Goal: Communication & Community: Answer question/provide support

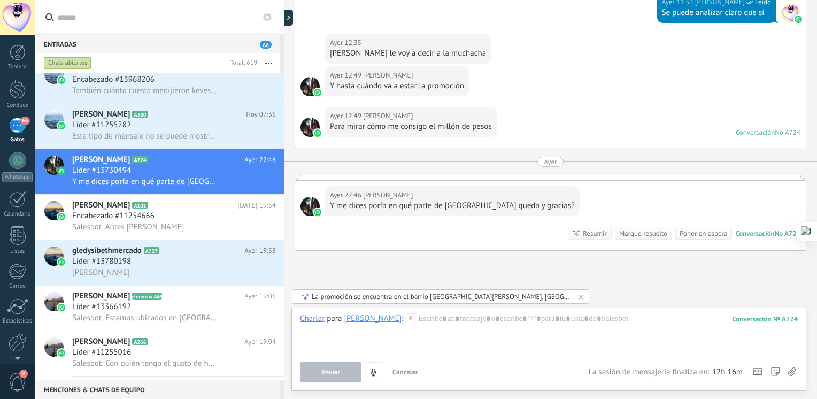
scroll to position [289, 0]
click at [182, 157] on div "[PERSON_NAME] A724 [DATE] 22:46 Líder #13730494 Y me dices porfa en qué parte d…" at bounding box center [178, 171] width 212 height 45
click at [446, 326] on div at bounding box center [549, 333] width 498 height 41
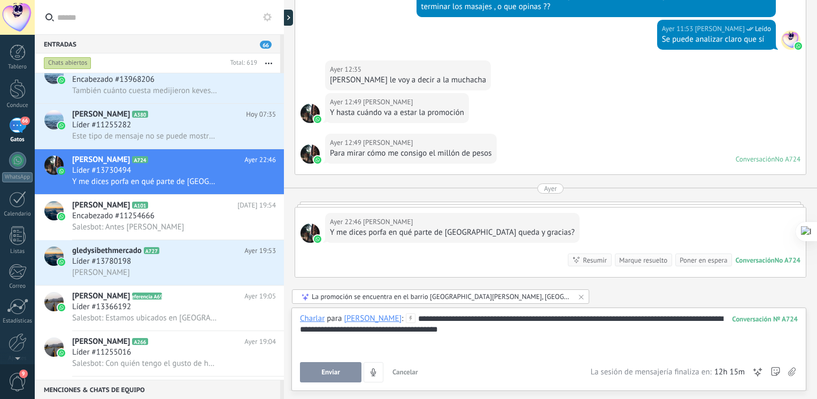
scroll to position [624, 0]
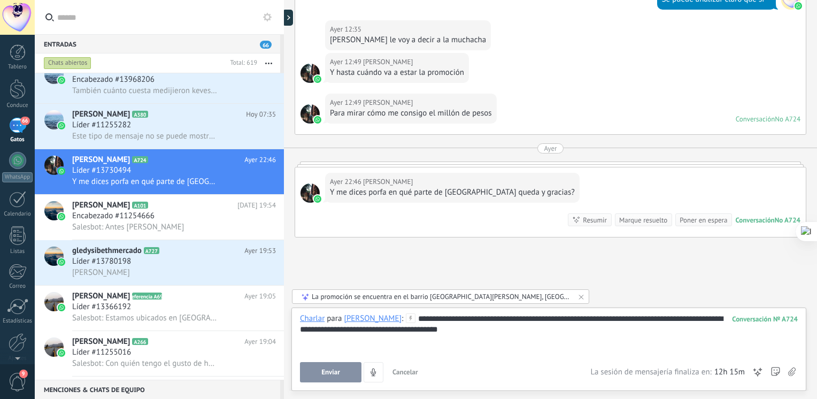
click at [621, 328] on div "**********" at bounding box center [549, 333] width 498 height 41
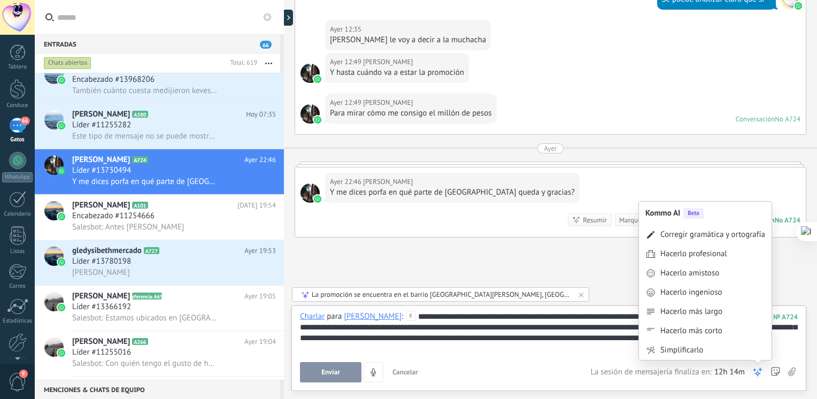
click at [754, 367] on icon at bounding box center [757, 372] width 11 height 11
click at [725, 238] on div "Corregir gramática y ortografía" at bounding box center [712, 234] width 105 height 11
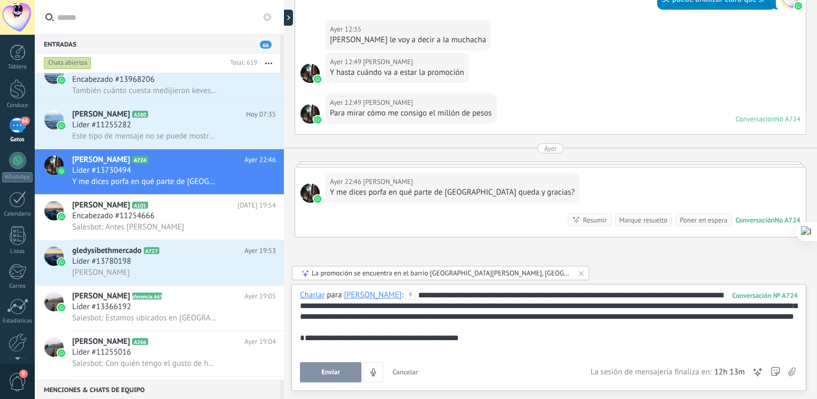
click at [752, 373] on div "Enviar Cancelar Rastrear clics en links ? Reducir links largos y rastrear clics…" at bounding box center [549, 372] width 498 height 20
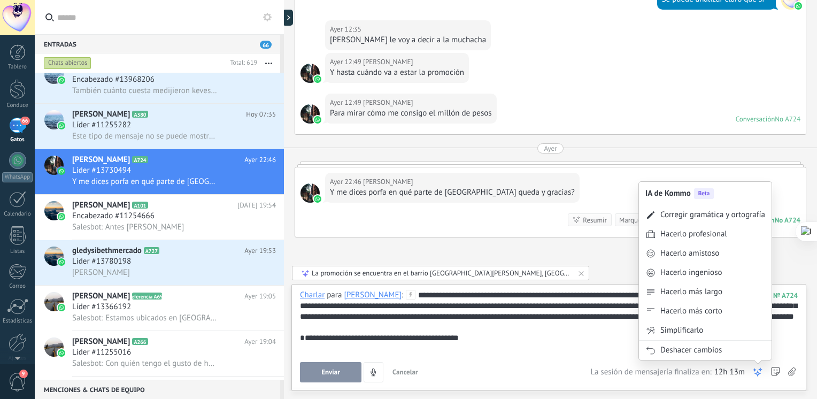
click at [755, 373] on icon at bounding box center [757, 372] width 11 height 11
click at [712, 208] on div "Corregir gramática y ortografía" at bounding box center [705, 214] width 133 height 19
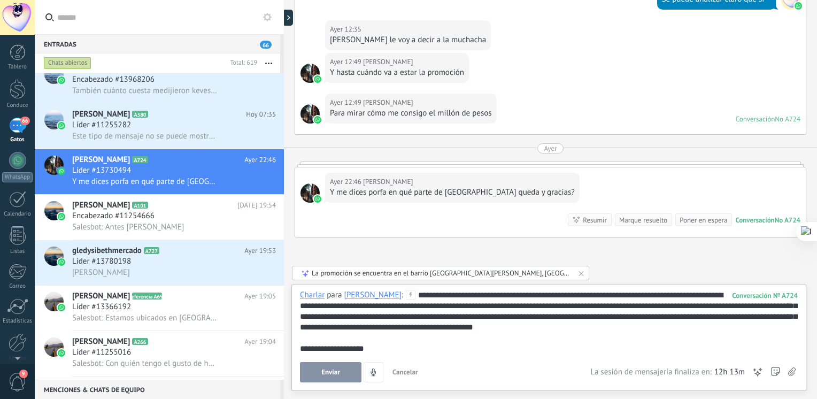
click at [329, 374] on span "Enviar" at bounding box center [330, 371] width 19 height 7
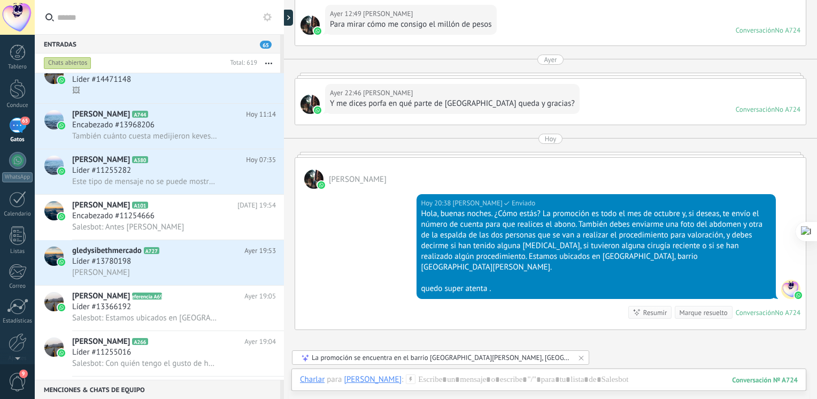
scroll to position [740, 0]
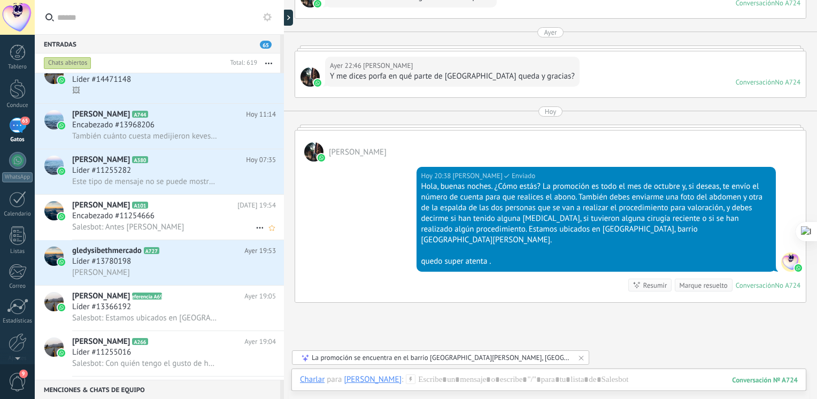
click at [141, 232] on span "Salesbot: Antes [PERSON_NAME]" at bounding box center [128, 227] width 112 height 10
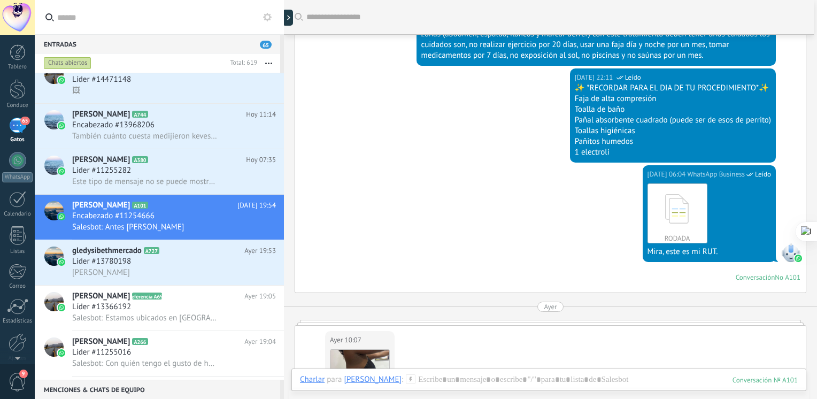
scroll to position [7459, 0]
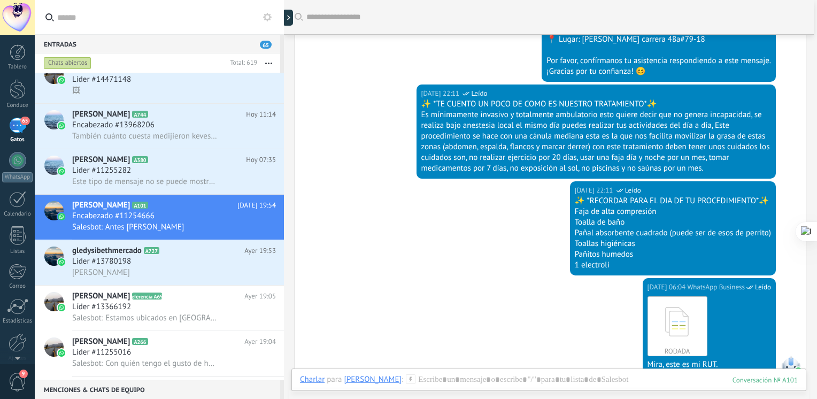
click at [599, 150] on div "Es mínimamente invasivo y totalmente ambulatorio esto quiere decir que no gener…" at bounding box center [596, 142] width 350 height 64
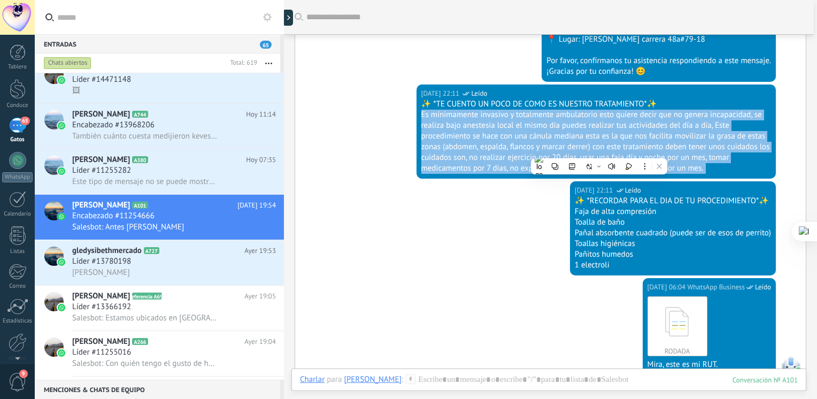
drag, startPoint x: 599, startPoint y: 150, endPoint x: 714, endPoint y: 154, distance: 115.0
click at [714, 154] on div "Es mínimamente invasivo y totalmente ambulatorio esto quiere decir que no gener…" at bounding box center [596, 142] width 350 height 64
drag, startPoint x: 714, startPoint y: 154, endPoint x: 687, endPoint y: 152, distance: 26.8
click at [687, 152] on div "Es mínimamente invasivo y totalmente ambulatorio esto quiere decir que no gener…" at bounding box center [596, 142] width 350 height 64
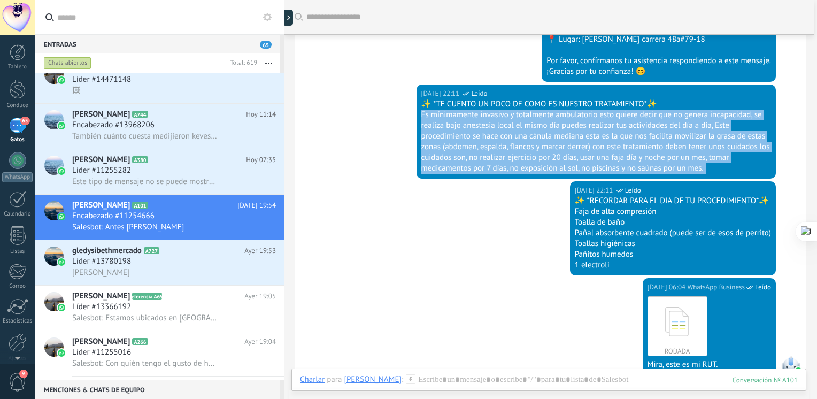
click at [687, 152] on div "Es mínimamente invasivo y totalmente ambulatorio esto quiere decir que no gener…" at bounding box center [596, 142] width 350 height 64
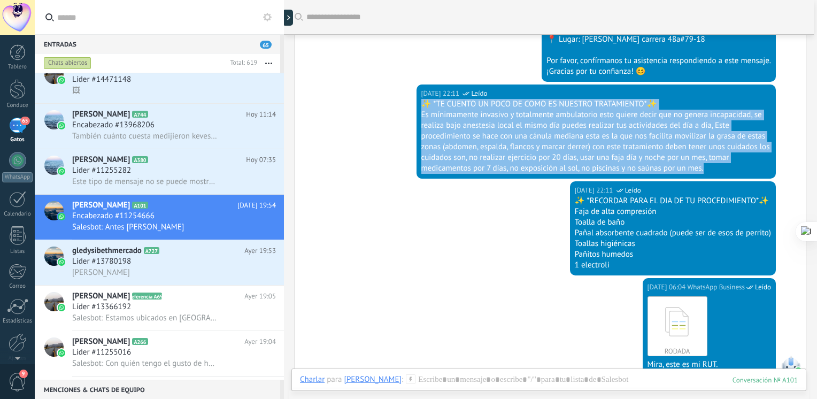
drag, startPoint x: 415, startPoint y: 89, endPoint x: 712, endPoint y: 151, distance: 303.1
click at [712, 151] on div "[DATE] 22:11 WhatsApp Business Leído ✨ *TE CUENTO UN POCO DE COMO ES NUESTRO TR…" at bounding box center [596, 131] width 360 height 94
copy div "✨ *TE CUENTO UN POCO DE COMO ES NUESTRO TRATAMIENTO*✨ Es mínimamente invasivo y…"
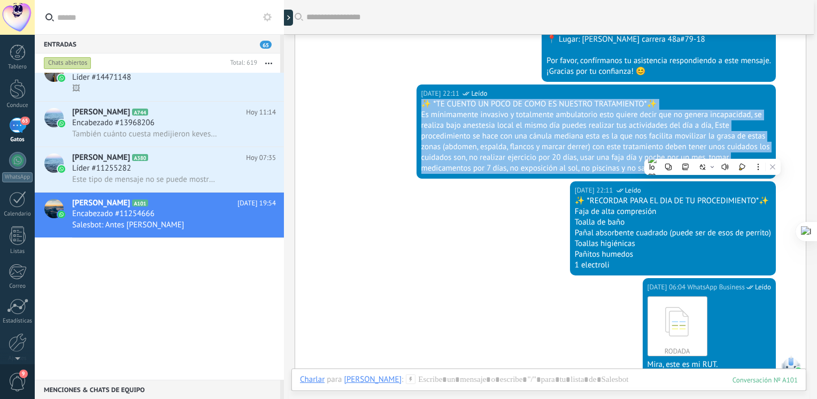
scroll to position [0, 0]
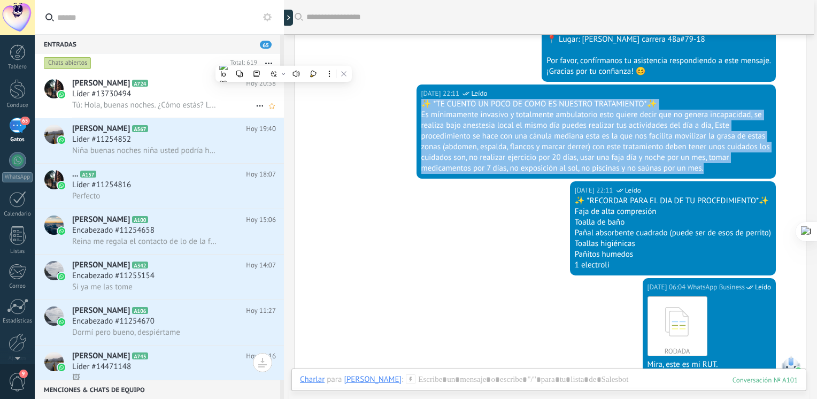
click at [141, 102] on span "Tú: Hola, buenas noches. ¿Cómo estás? La promoción es todo el mes de octubre y,…" at bounding box center [144, 105] width 145 height 10
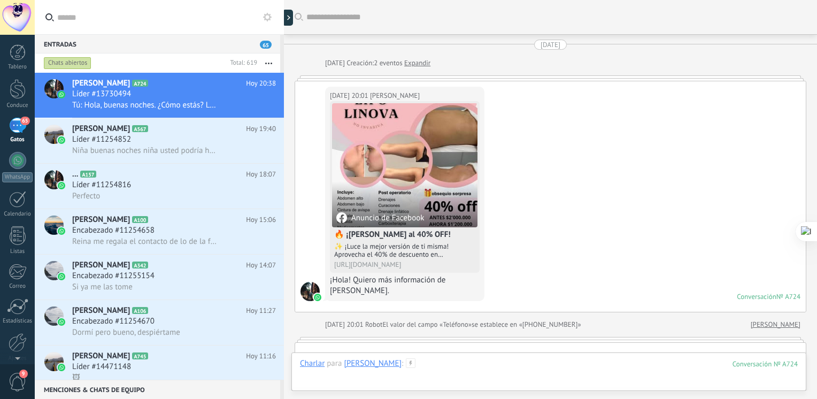
click at [515, 371] on div at bounding box center [549, 374] width 498 height 32
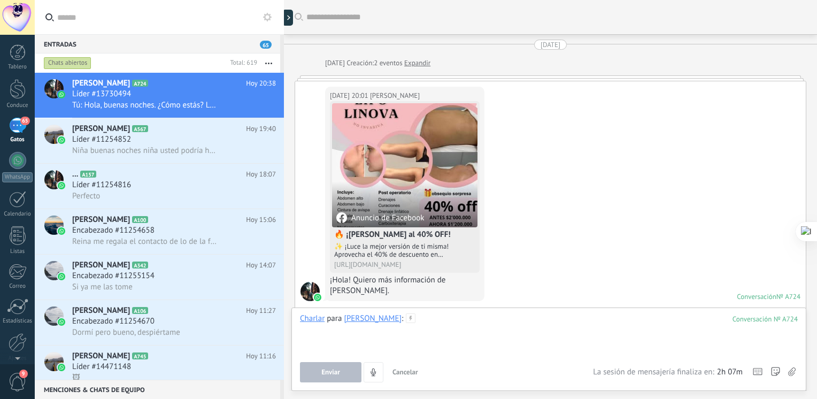
scroll to position [817, 0]
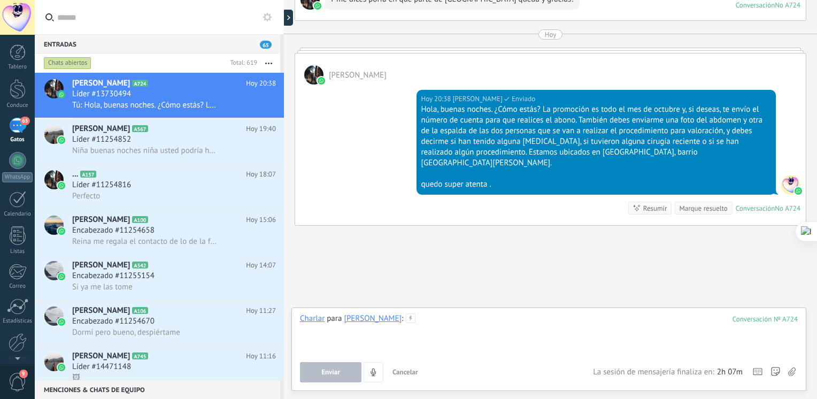
paste div
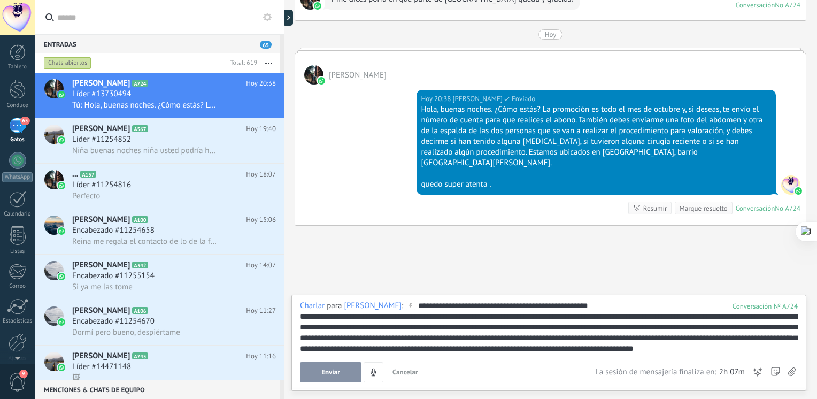
click at [340, 377] on button "Enviar" at bounding box center [330, 372] width 61 height 20
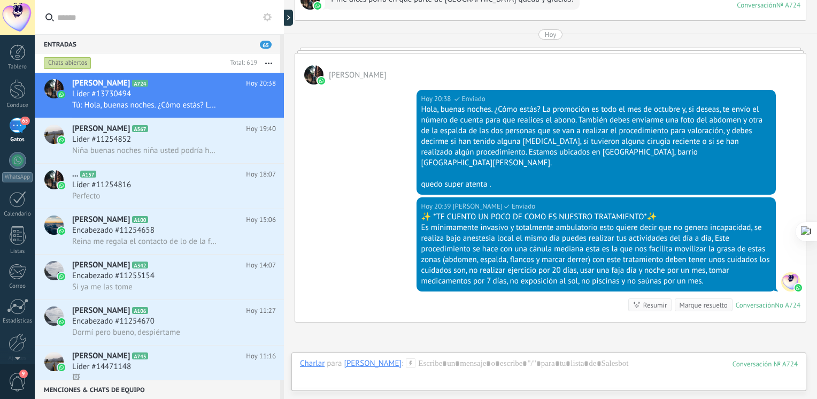
scroll to position [915, 0]
